Goal: Transaction & Acquisition: Purchase product/service

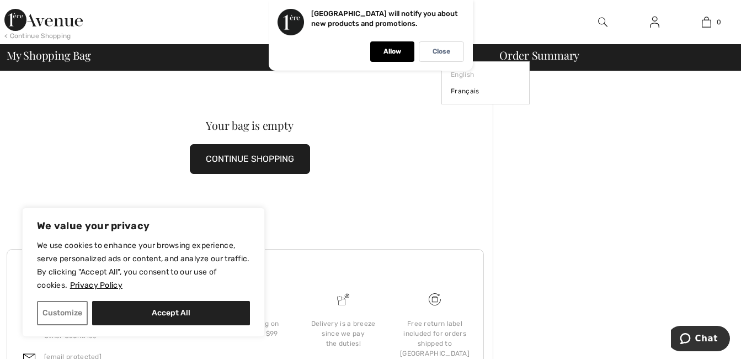
click at [456, 56] on div "Close" at bounding box center [441, 51] width 45 height 20
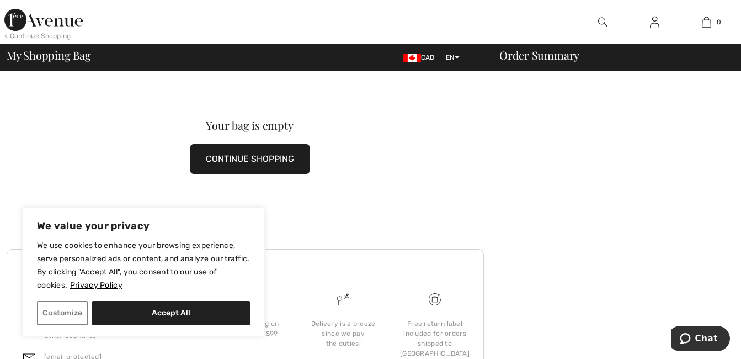
click at [654, 23] on img at bounding box center [654, 21] width 9 height 13
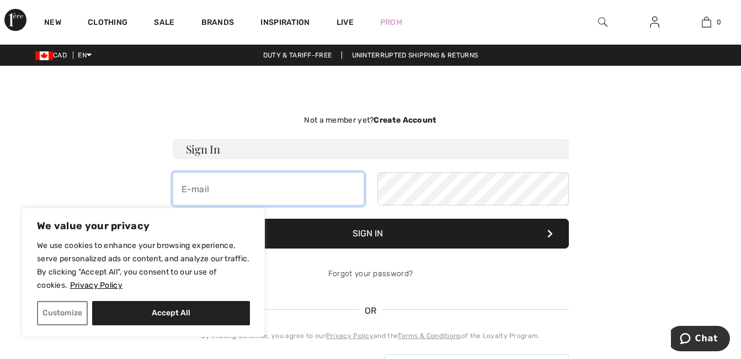
click at [194, 193] on input "email" at bounding box center [269, 188] width 192 height 33
type input "mireille_langlois@yahoo.ca"
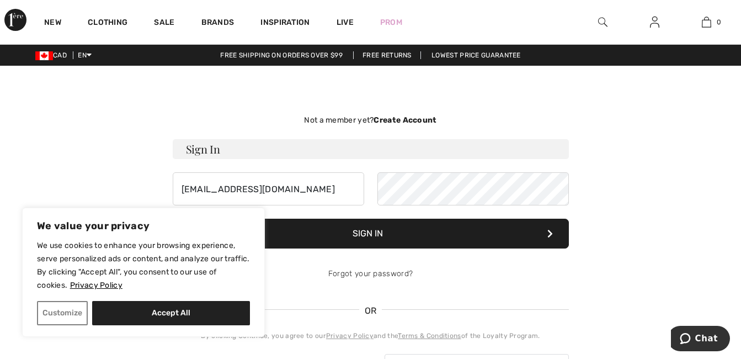
click at [372, 228] on button "Sign In" at bounding box center [371, 234] width 396 height 30
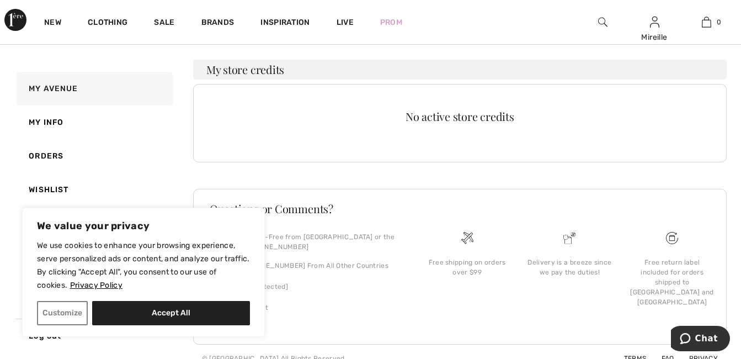
scroll to position [247, 0]
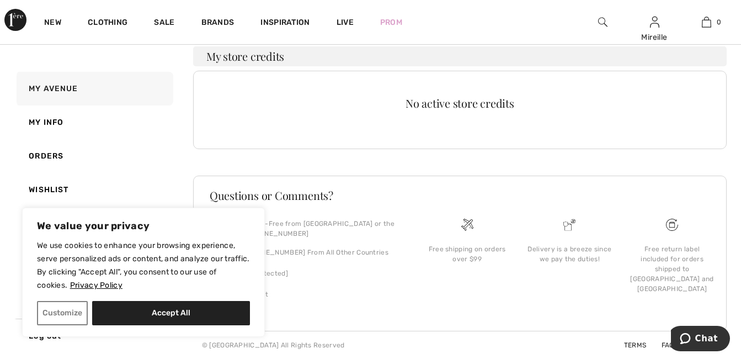
click at [155, 308] on button "Accept All" at bounding box center [171, 313] width 158 height 24
checkbox input "true"
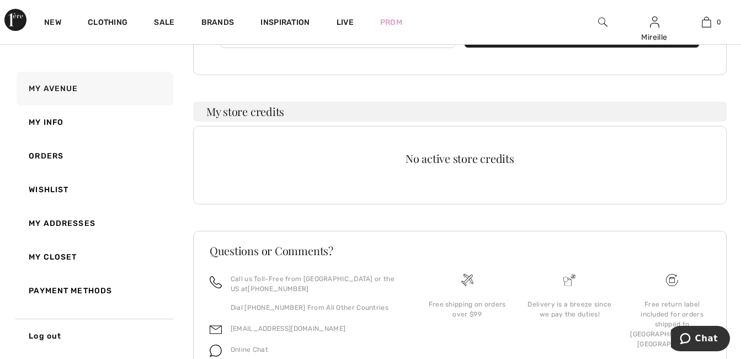
drag, startPoint x: 169, startPoint y: 314, endPoint x: 178, endPoint y: 321, distance: 11.0
click at [173, 319] on div "My Avenue My Info Orders Wishlist My Addresses My Closet Payment Methods Log out" at bounding box center [102, 212] width 177 height 281
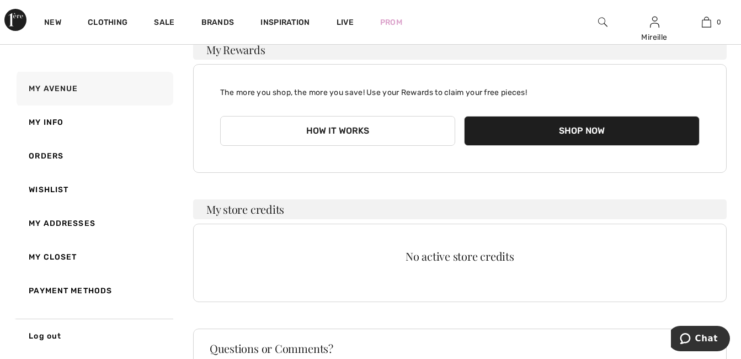
scroll to position [0, 0]
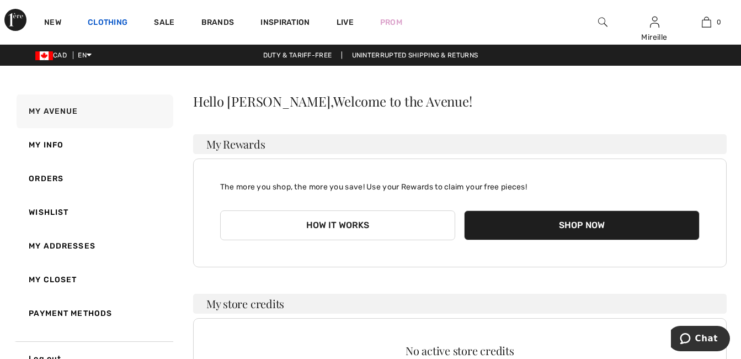
drag, startPoint x: 741, startPoint y: 1, endPoint x: 102, endPoint y: 22, distance: 640.2
click at [103, 19] on link "Clothing" at bounding box center [108, 24] width 40 height 12
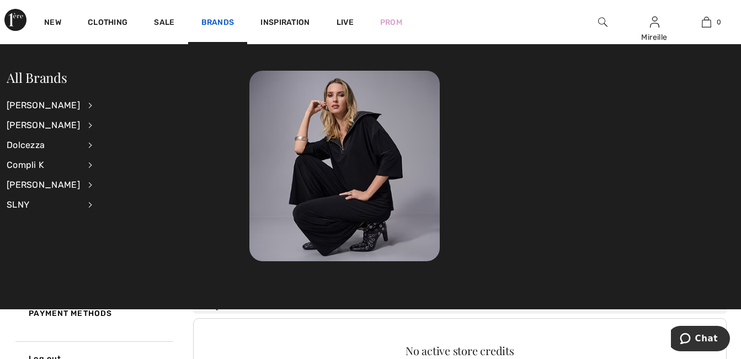
click at [205, 20] on link "Brands" at bounding box center [218, 24] width 33 height 12
click at [17, 166] on div "Compli K" at bounding box center [43, 165] width 73 height 20
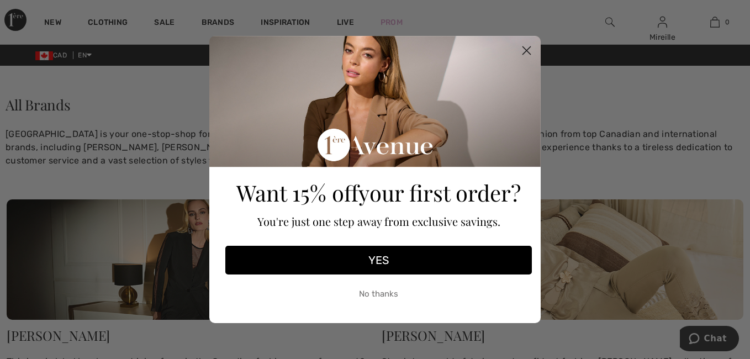
click at [381, 255] on button "YES" at bounding box center [378, 260] width 306 height 29
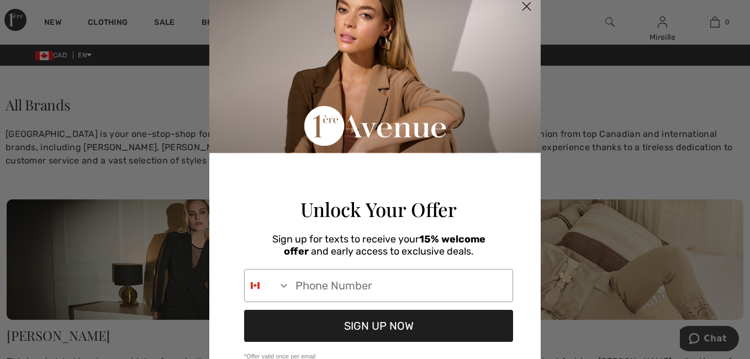
scroll to position [55, 0]
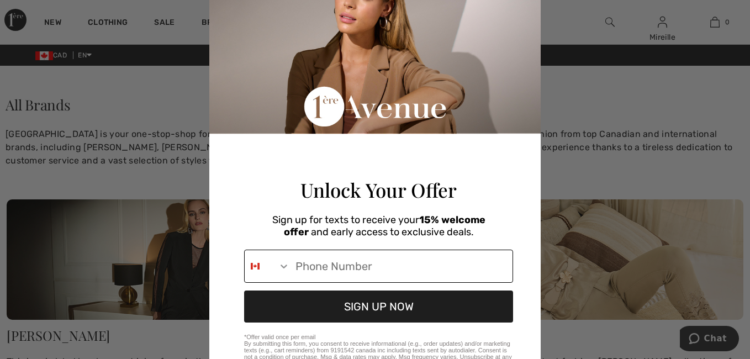
click at [328, 278] on input "Phone Number" at bounding box center [401, 266] width 222 height 32
click at [303, 282] on input "Phone Number" at bounding box center [401, 266] width 222 height 32
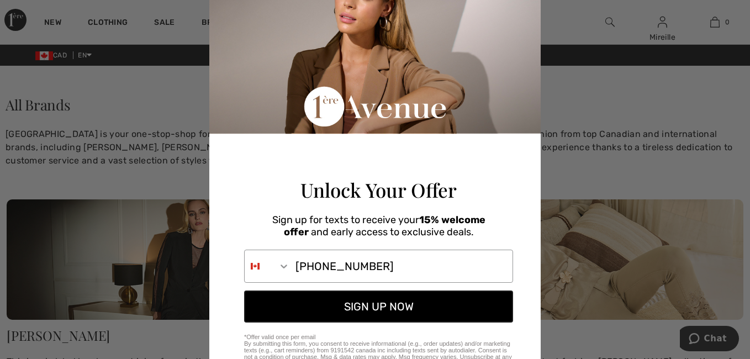
type input "418-380-2258"
click at [375, 322] on button "SIGN UP NOW" at bounding box center [378, 306] width 269 height 32
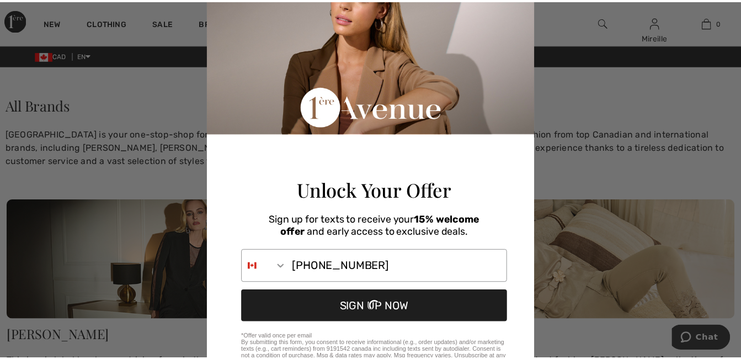
scroll to position [0, 0]
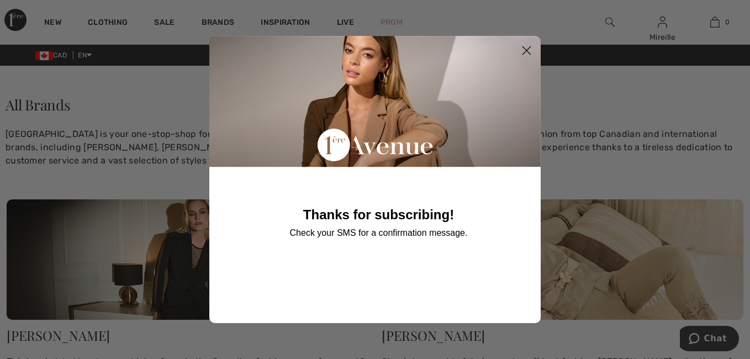
click at [523, 46] on circle "Close dialog" at bounding box center [526, 50] width 18 height 18
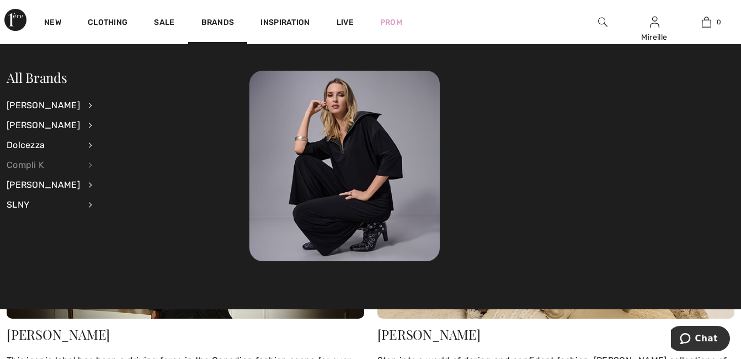
click at [31, 161] on div "Compli K" at bounding box center [43, 165] width 73 height 20
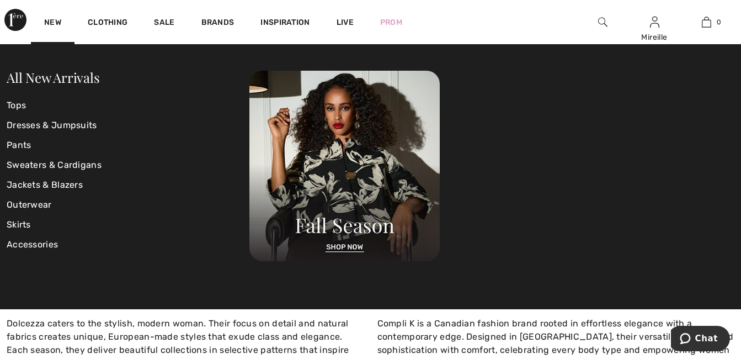
click at [586, 232] on div at bounding box center [492, 166] width 485 height 190
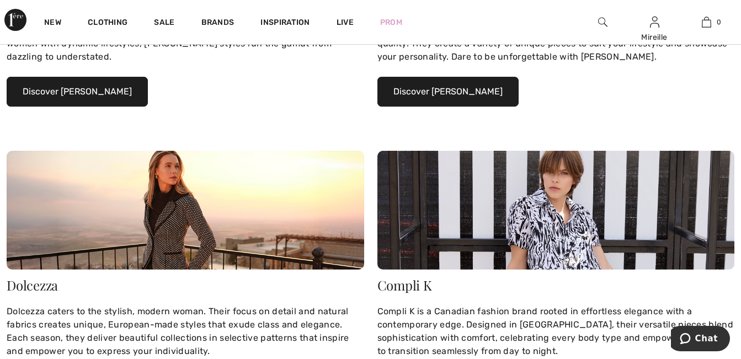
scroll to position [451, 0]
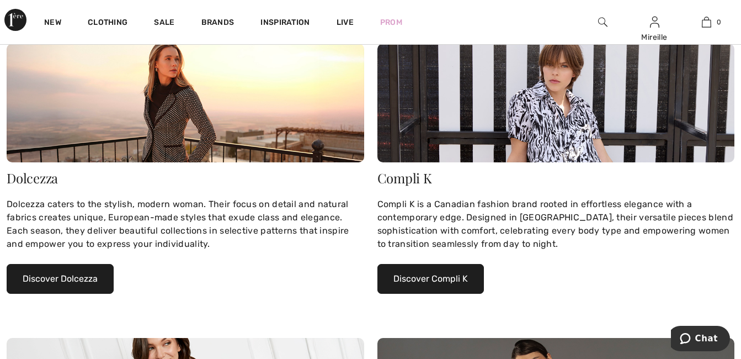
click at [442, 279] on button "Discover Compli K" at bounding box center [431, 279] width 107 height 30
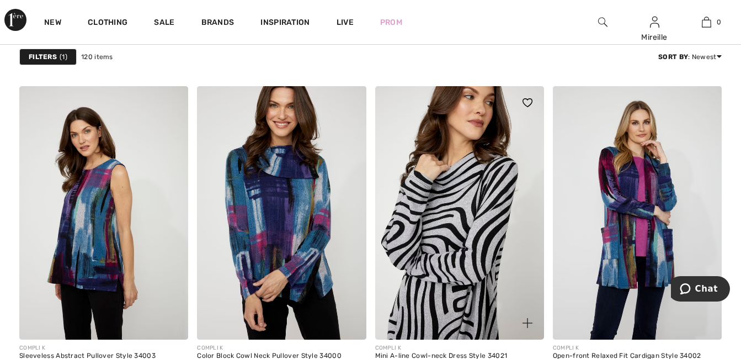
scroll to position [4858, 0]
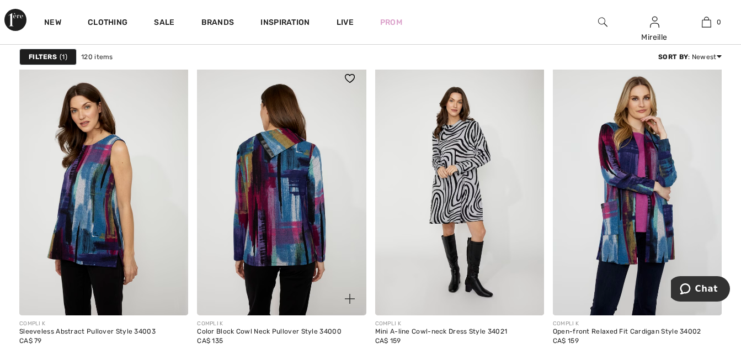
click at [283, 193] on img at bounding box center [281, 188] width 169 height 253
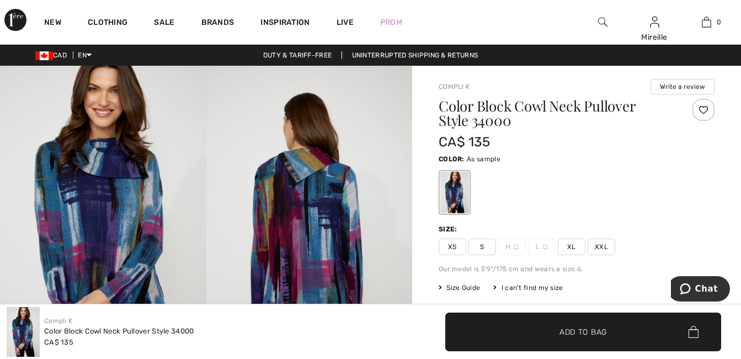
click at [602, 245] on span "XXL" at bounding box center [602, 247] width 28 height 17
click at [586, 326] on span "Add to Bag" at bounding box center [583, 332] width 47 height 12
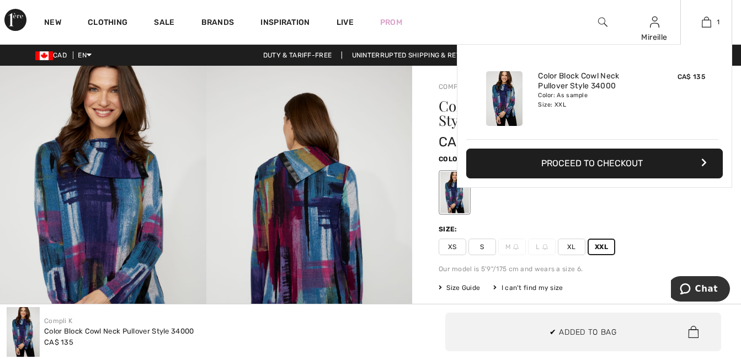
click at [613, 165] on button "Proceed to Checkout" at bounding box center [595, 164] width 257 height 30
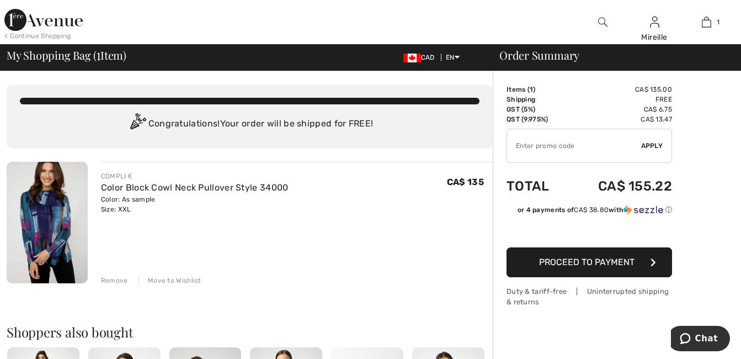
click at [528, 146] on input "TEXT" at bounding box center [574, 145] width 134 height 33
type input "NEW15"
click at [654, 142] on span "Apply" at bounding box center [653, 146] width 22 height 10
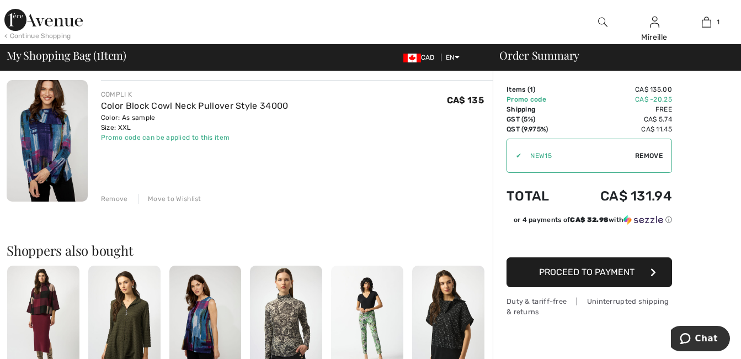
scroll to position [110, 0]
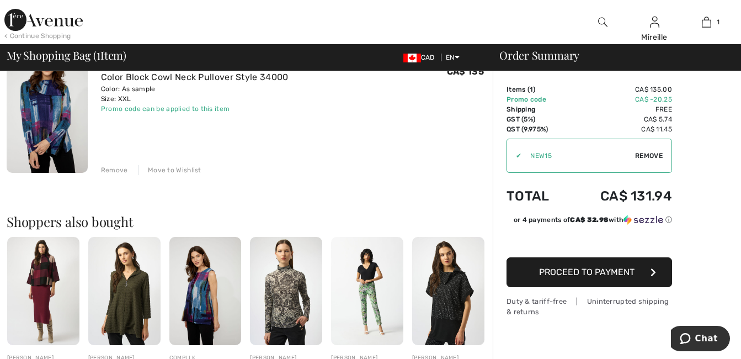
click at [594, 276] on span "Proceed to Payment" at bounding box center [587, 272] width 96 height 10
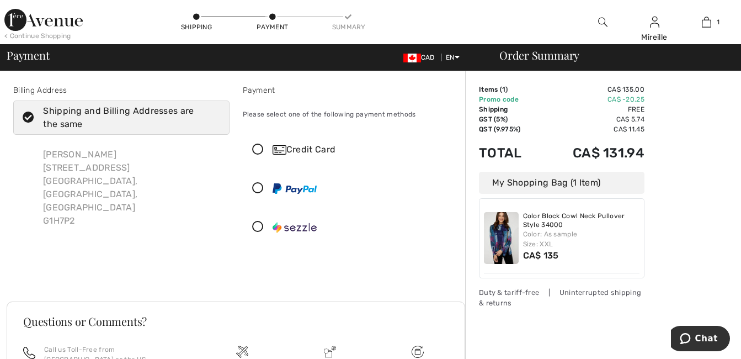
click at [257, 186] on icon at bounding box center [257, 189] width 29 height 12
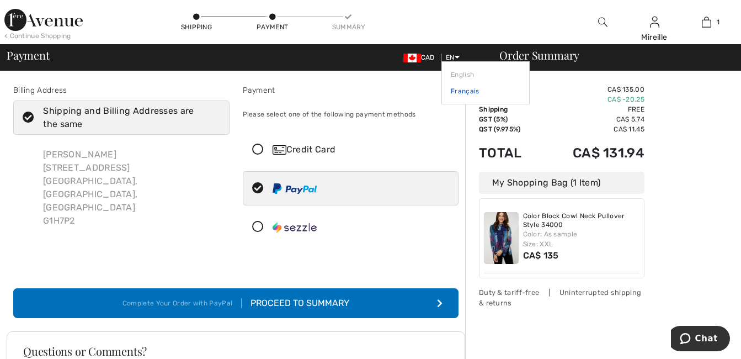
click at [459, 88] on link "Français" at bounding box center [486, 91] width 70 height 17
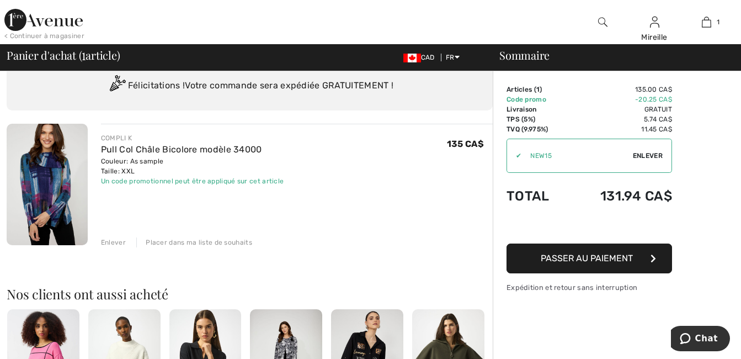
scroll to position [55, 0]
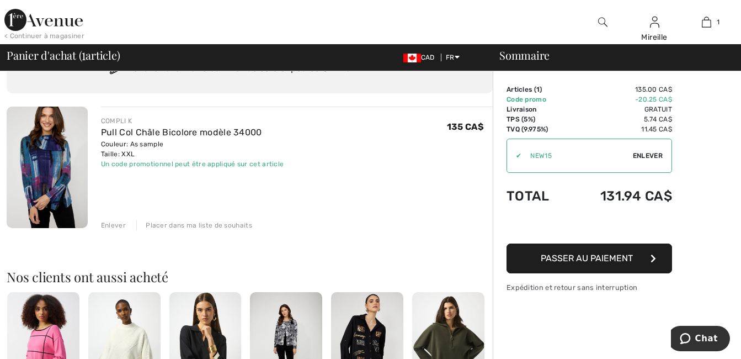
click at [585, 253] on span "Passer au paiement" at bounding box center [587, 258] width 92 height 10
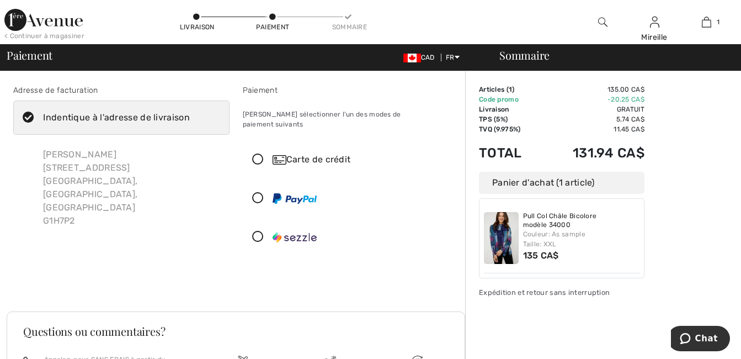
drag, startPoint x: 256, startPoint y: 184, endPoint x: 262, endPoint y: 186, distance: 7.0
click at [261, 193] on icon at bounding box center [257, 199] width 29 height 12
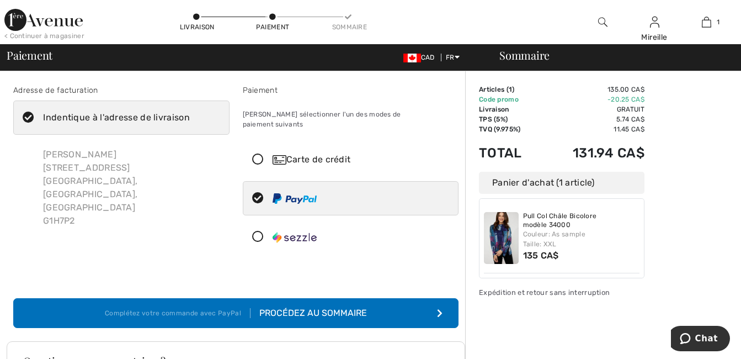
click at [326, 306] on div "Procédez au sommaire" at bounding box center [309, 312] width 116 height 13
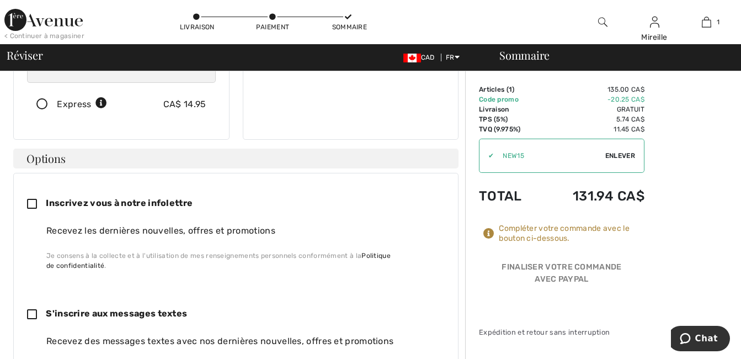
scroll to position [107, 0]
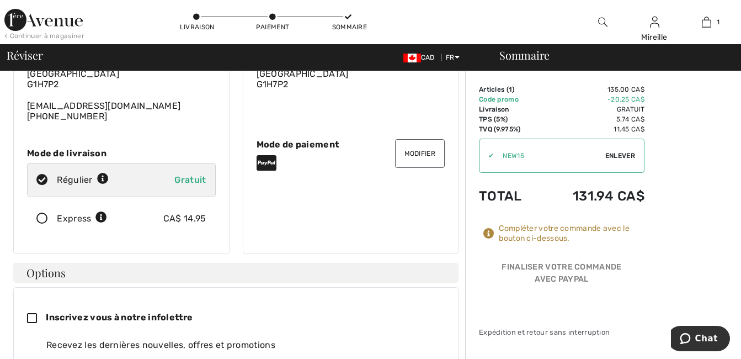
click at [30, 313] on icon at bounding box center [36, 319] width 19 height 12
checkbox input "true"
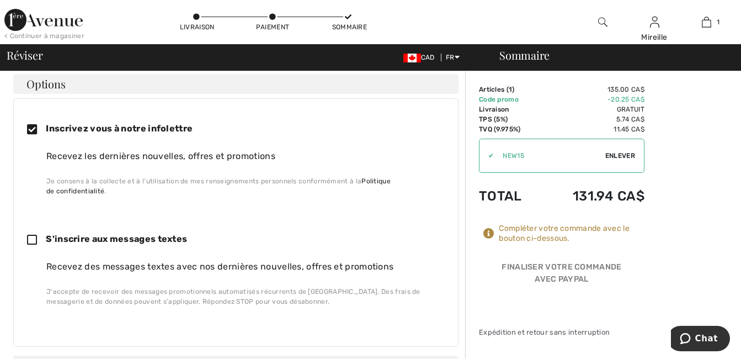
scroll to position [328, 0]
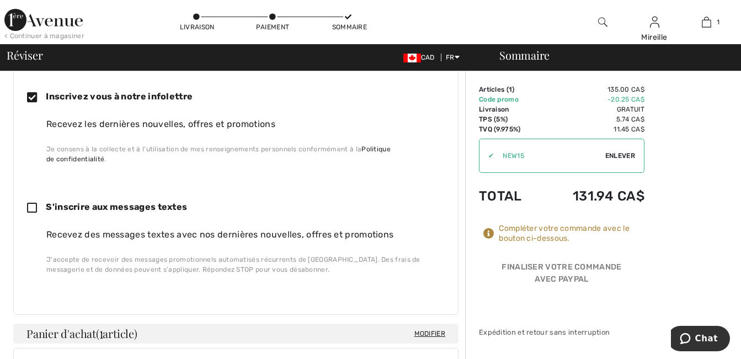
click at [33, 203] on icon at bounding box center [36, 209] width 19 height 12
checkbox input "true"
drag, startPoint x: 520, startPoint y: 237, endPoint x: 528, endPoint y: 236, distance: 8.4
click at [523, 237] on div "Compléter votre commande avec le bouton ci-dessous." at bounding box center [572, 234] width 146 height 20
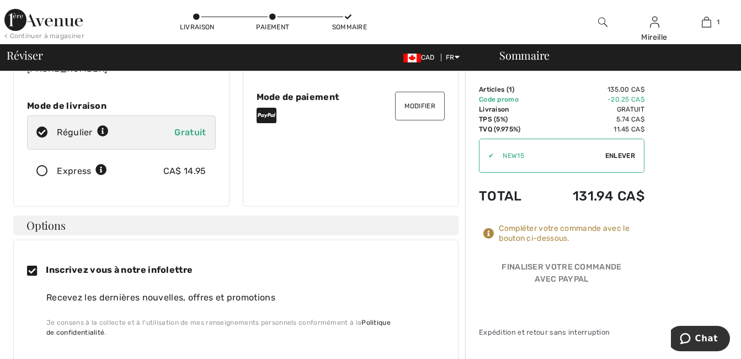
scroll to position [0, 0]
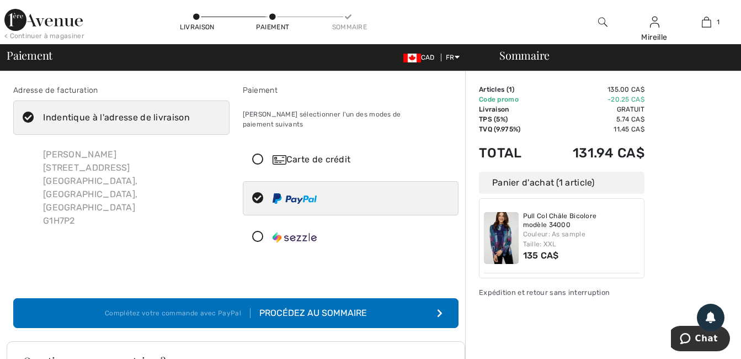
click at [257, 154] on icon at bounding box center [257, 160] width 29 height 12
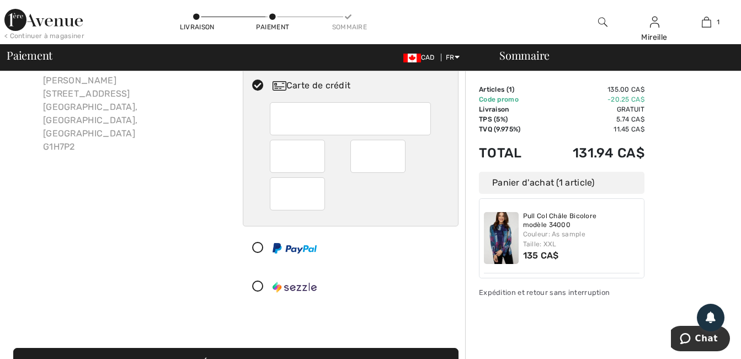
scroll to position [55, 0]
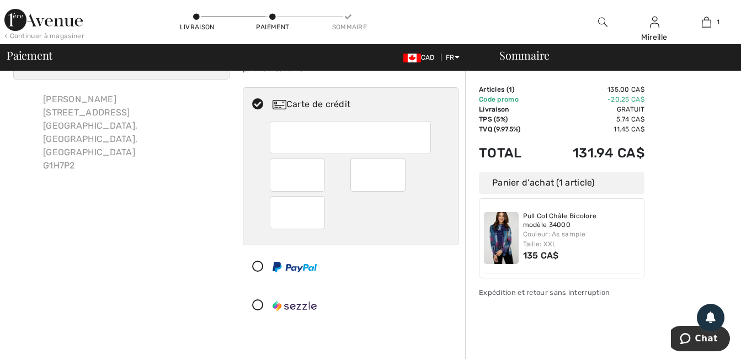
click at [257, 261] on icon at bounding box center [257, 267] width 29 height 12
radio input "true"
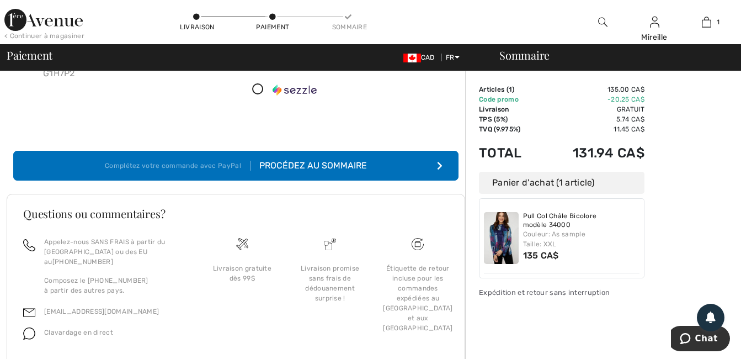
scroll to position [166, 0]
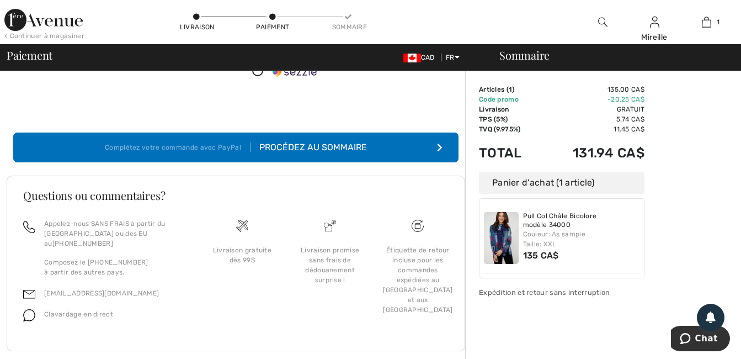
click at [157, 142] on div "Complétez votre commande avec PayPal" at bounding box center [178, 147] width 146 height 10
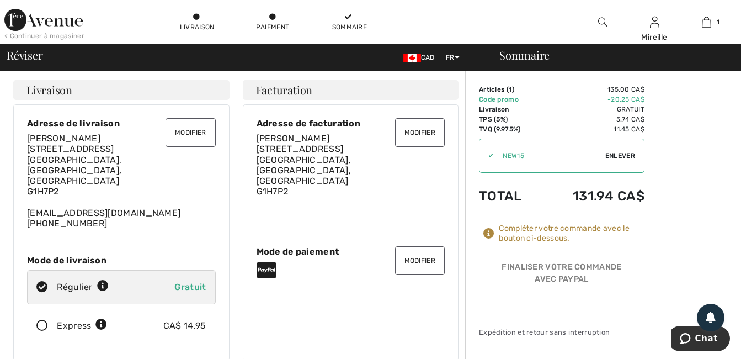
scroll to position [55, 0]
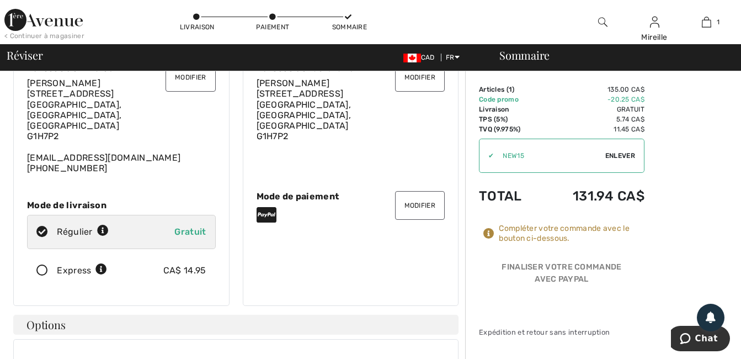
click at [411, 191] on button "Modifier" at bounding box center [420, 205] width 50 height 29
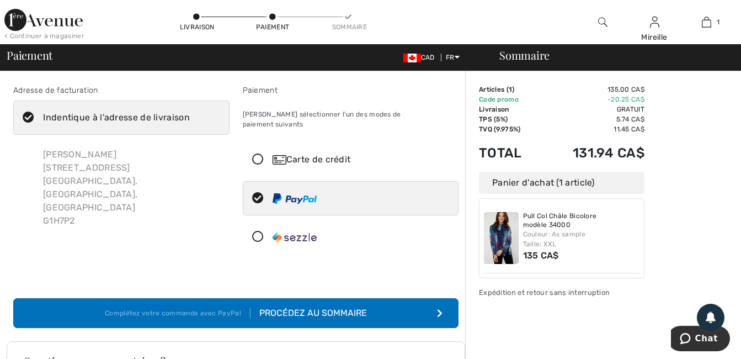
click at [257, 154] on icon at bounding box center [257, 160] width 29 height 12
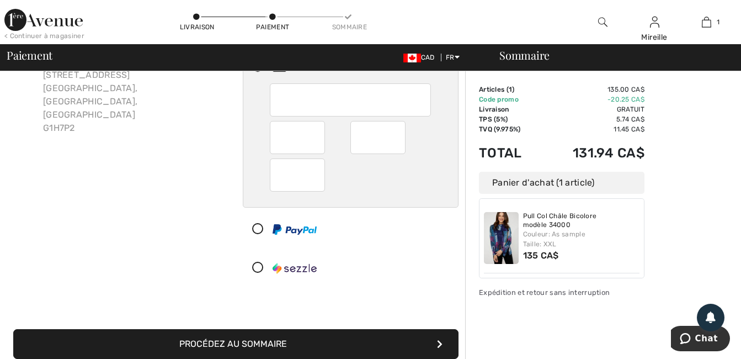
scroll to position [166, 0]
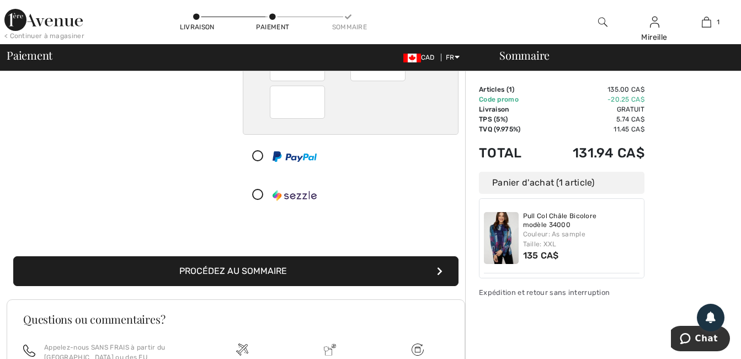
click at [688, 263] on div "Sommaire Description Articles ( 1 ) 135.00 CA$ Code promo -20.25 CA$ Livraison …" at bounding box center [603, 204] width 276 height 597
click at [234, 256] on button "Procédez au sommaire" at bounding box center [236, 271] width 446 height 30
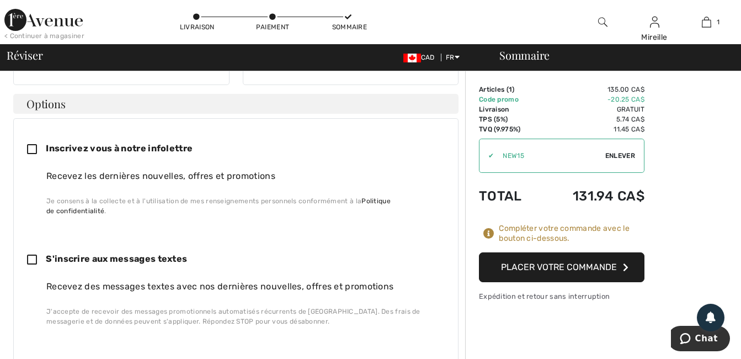
scroll to position [221, 0]
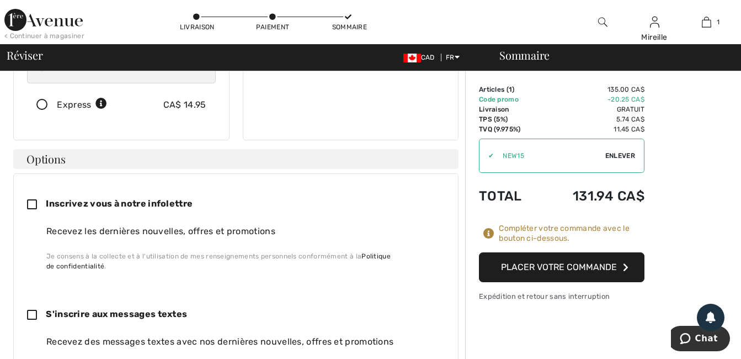
click at [33, 199] on icon at bounding box center [36, 205] width 19 height 12
checkbox input "true"
click at [546, 263] on button "Placer votre commande" at bounding box center [562, 267] width 166 height 30
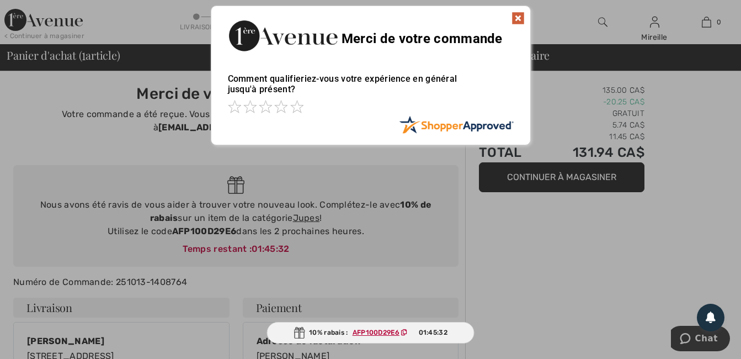
click at [517, 19] on img at bounding box center [518, 18] width 13 height 13
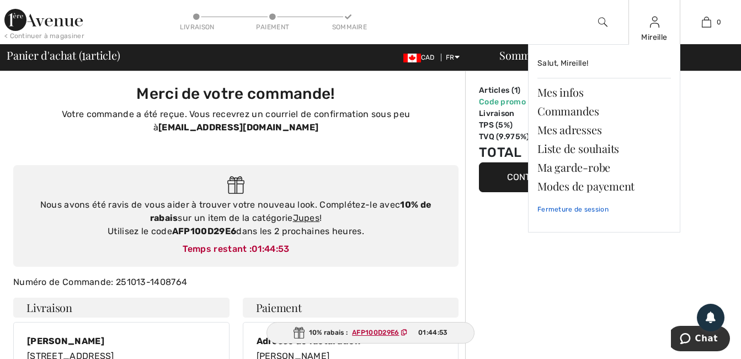
click at [565, 210] on link "Fermeture de session" at bounding box center [605, 209] width 134 height 28
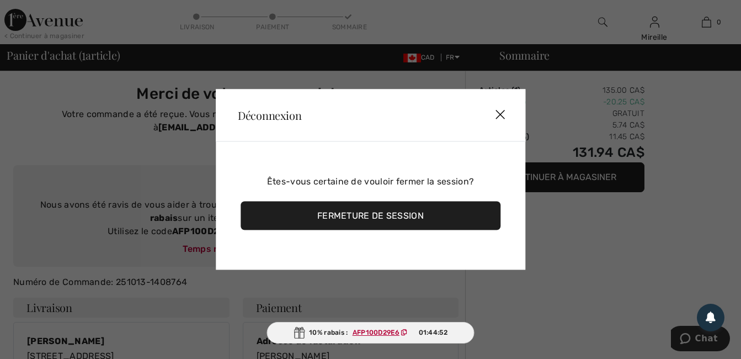
click at [353, 221] on div "Fermeture de session" at bounding box center [371, 216] width 260 height 29
